Goal: Information Seeking & Learning: Learn about a topic

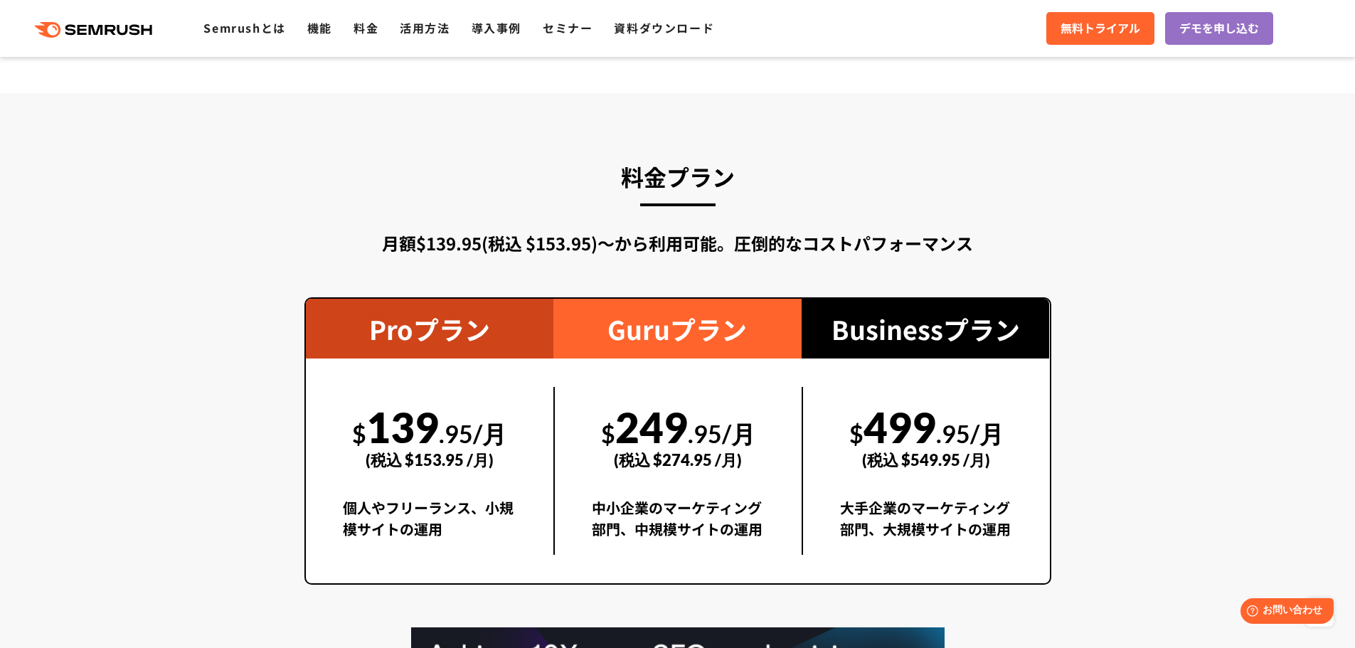
scroll to position [2417, 0]
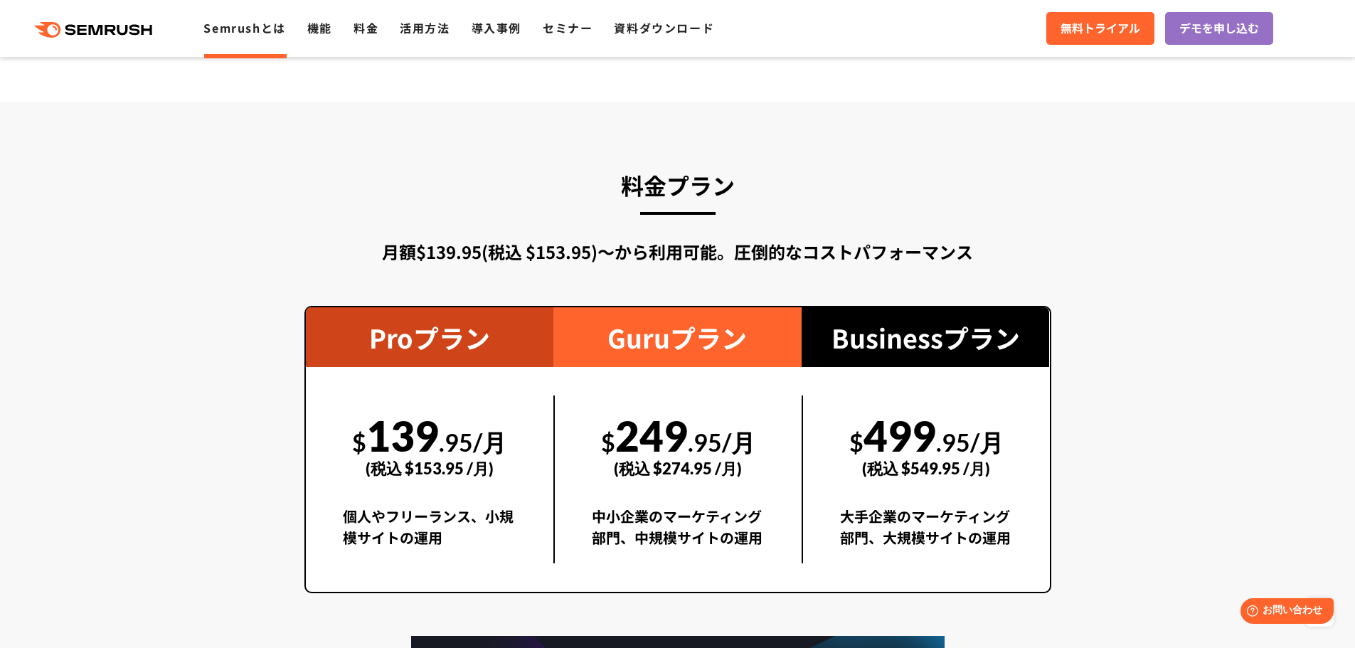
click at [218, 31] on link "Semrushとは" at bounding box center [244, 27] width 82 height 17
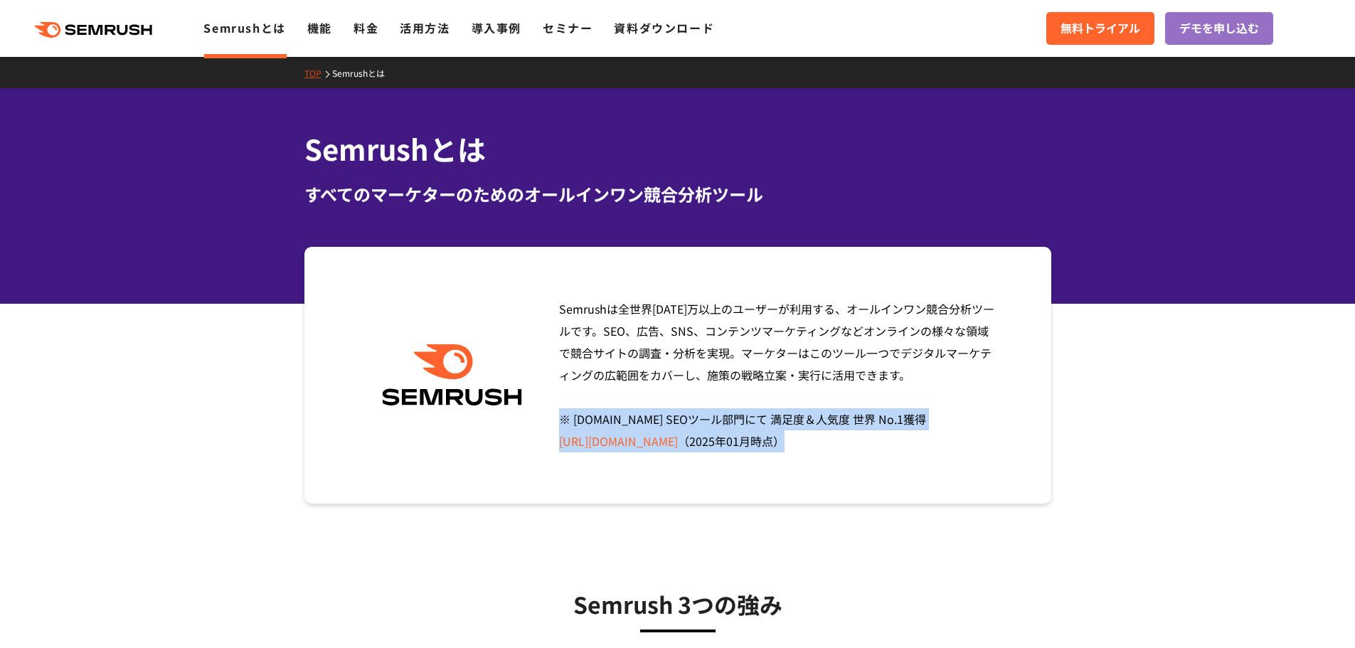
drag, startPoint x: 563, startPoint y: 420, endPoint x: 1024, endPoint y: 438, distance: 460.5
click at [1024, 438] on div "Semrushは全世界[DATE]万以上のユーザーが利用する、オールインワン競合分析ツールです。SEO、広告、SNS、コンテンツマーケティングなどオンラインの…" at bounding box center [677, 375] width 747 height 257
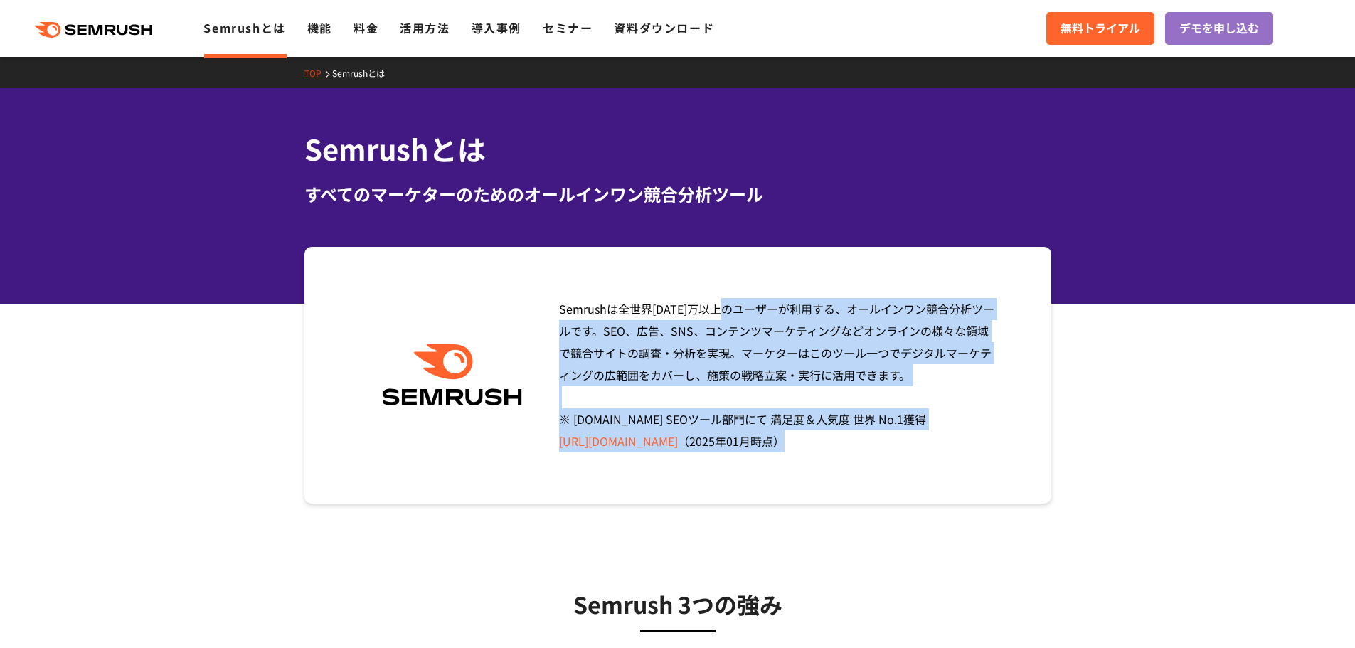
drag, startPoint x: 908, startPoint y: 442, endPoint x: 566, endPoint y: 287, distance: 375.3
click at [566, 287] on div "Semrushは全世界[DATE]万以上のユーザーが利用する、オールインワン競合分析ツールです。SEO、広告、SNS、コンテンツマーケティングなどオンラインの…" at bounding box center [677, 375] width 747 height 257
